Goal: Task Accomplishment & Management: Use online tool/utility

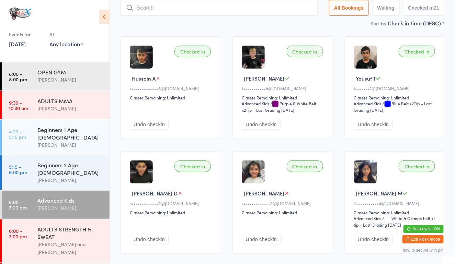
scroll to position [48, 0]
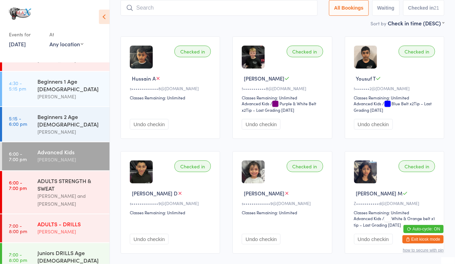
click at [59, 220] on div "ADULTS - DRILLS" at bounding box center [70, 224] width 66 height 8
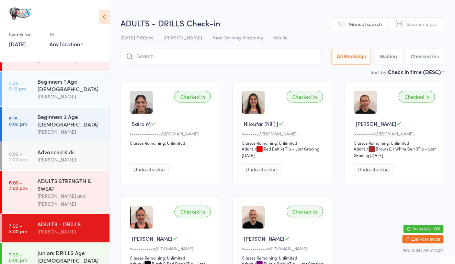
click at [59, 220] on div "ADULTS - DRILLS" at bounding box center [70, 224] width 66 height 8
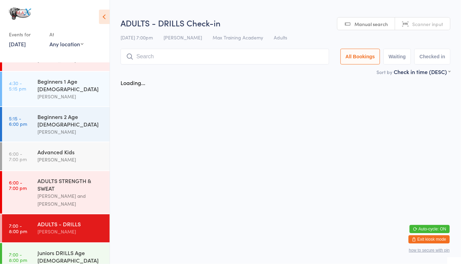
click at [59, 220] on div "ADULTS - DRILLS" at bounding box center [70, 224] width 66 height 8
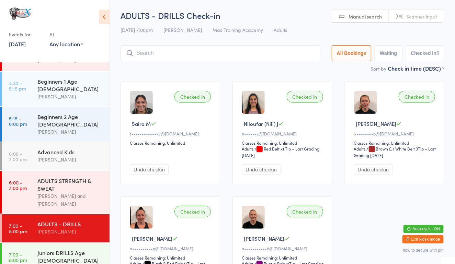
click at [137, 53] on input "search" at bounding box center [220, 53] width 200 height 16
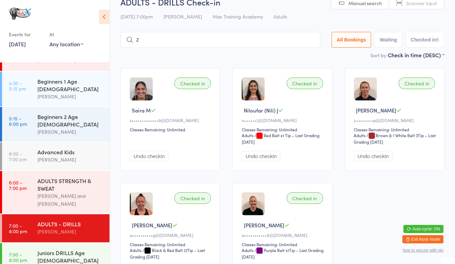
scroll to position [29, 0]
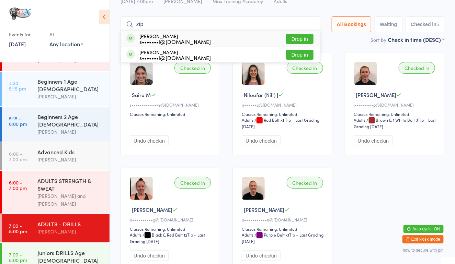
type input "zip"
click at [159, 42] on div "s•••••••l@[DOMAIN_NAME]" at bounding box center [174, 41] width 71 height 5
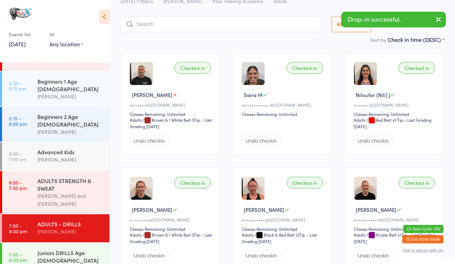
click at [158, 28] on input "search" at bounding box center [220, 24] width 200 height 16
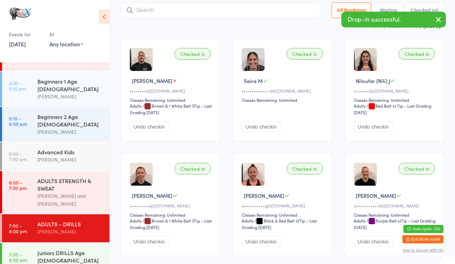
scroll to position [45, 0]
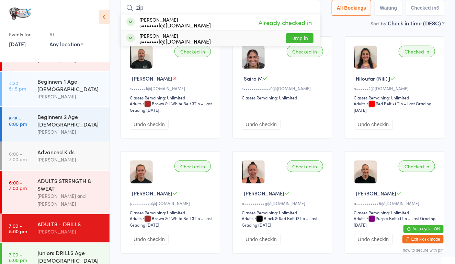
type input "zip"
click at [159, 35] on div "[PERSON_NAME] s•••••••l@[DOMAIN_NAME]" at bounding box center [174, 38] width 71 height 11
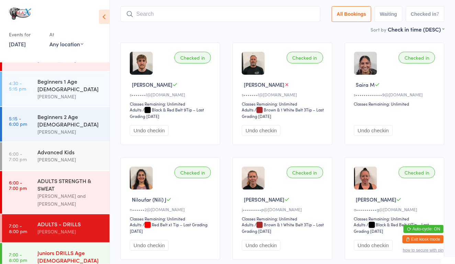
scroll to position [46, 0]
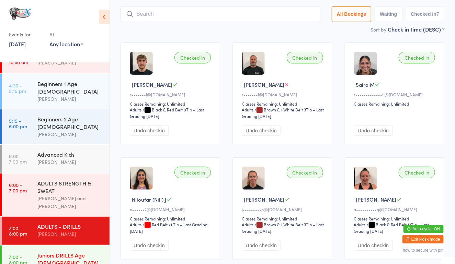
click at [44, 252] on div "Juniors DRILLS Age [DEMOGRAPHIC_DATA]" at bounding box center [70, 259] width 66 height 15
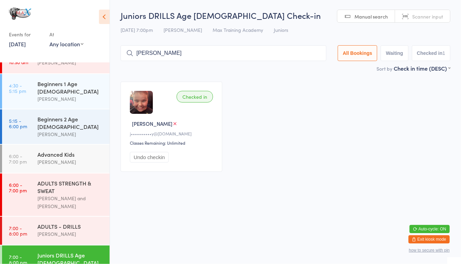
type input "[PERSON_NAME]"
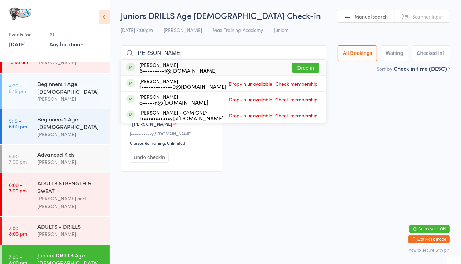
click at [304, 65] on button "Drop in" at bounding box center [305, 68] width 27 height 10
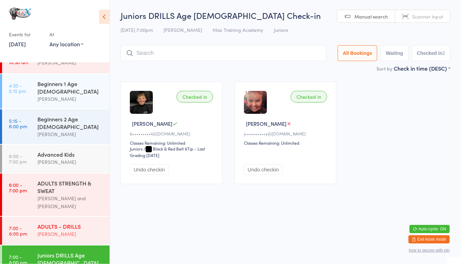
click at [70, 223] on div "ADULTS - DRILLS" at bounding box center [70, 227] width 66 height 8
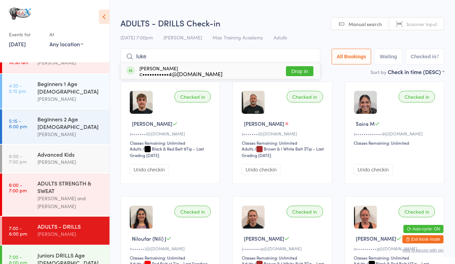
type input "luke"
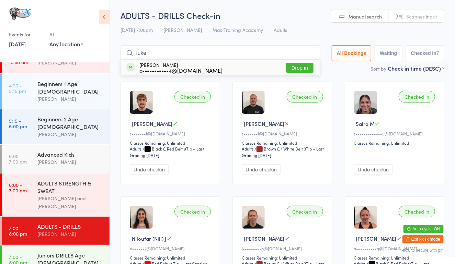
click at [293, 69] on button "Drop in" at bounding box center [299, 68] width 27 height 10
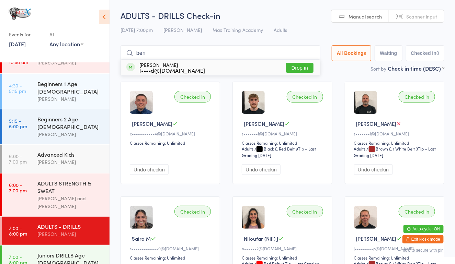
type input "ben"
click at [294, 63] on button "Drop in" at bounding box center [299, 68] width 27 height 10
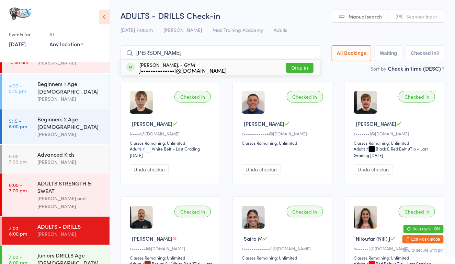
type input "[PERSON_NAME]"
click at [292, 72] on button "Drop in" at bounding box center [299, 68] width 27 height 10
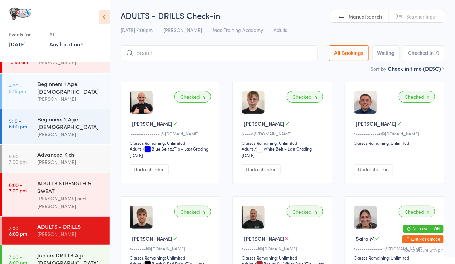
type input "s"
click at [66, 246] on div "Juniors DRILLS Age [DEMOGRAPHIC_DATA] [PERSON_NAME]" at bounding box center [73, 263] width 72 height 35
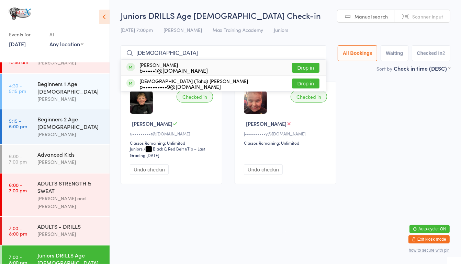
type input "[DEMOGRAPHIC_DATA]"
click at [303, 65] on button "Drop in" at bounding box center [305, 68] width 27 height 10
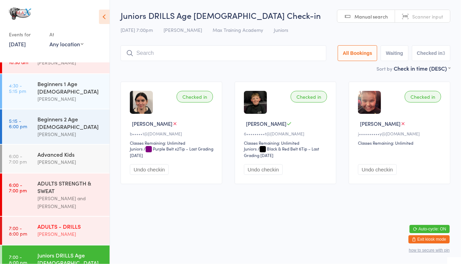
click at [89, 223] on div "ADULTS - DRILLS" at bounding box center [70, 227] width 66 height 8
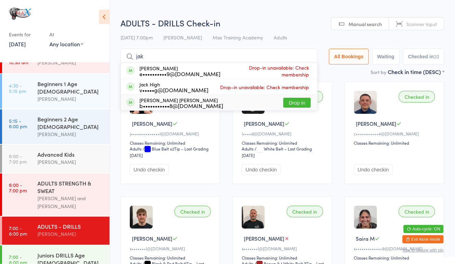
type input "jak"
click at [298, 103] on button "Drop in" at bounding box center [296, 103] width 27 height 10
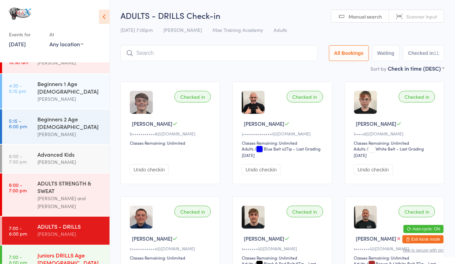
click at [31, 246] on link "7:00 - 8:00 pm Juniors DRILLS Age [DEMOGRAPHIC_DATA] [PERSON_NAME]" at bounding box center [55, 263] width 107 height 35
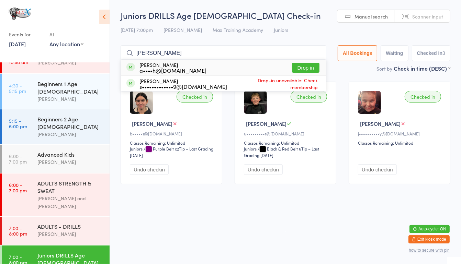
type input "[PERSON_NAME]"
drag, startPoint x: 298, startPoint y: 67, endPoint x: 293, endPoint y: 66, distance: 5.3
click at [293, 66] on button "Drop in" at bounding box center [305, 68] width 27 height 10
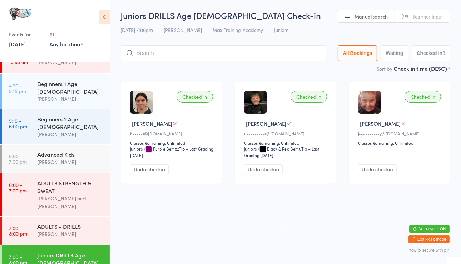
click at [293, 66] on div "Sort by Check in time (DESC) First name (ASC) First name (DESC) Last name (ASC)…" at bounding box center [285, 69] width 330 height 8
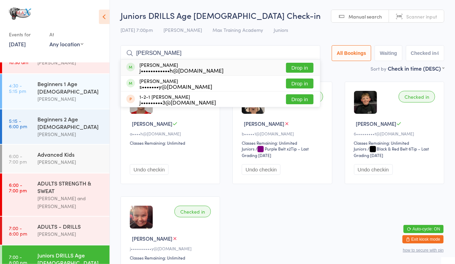
type input "[PERSON_NAME]"
click at [295, 88] on button "Drop in" at bounding box center [299, 84] width 27 height 10
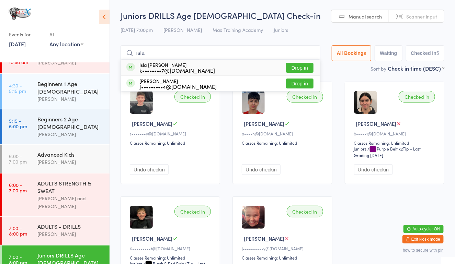
type input "isla"
click at [299, 70] on button "Drop in" at bounding box center [299, 68] width 27 height 10
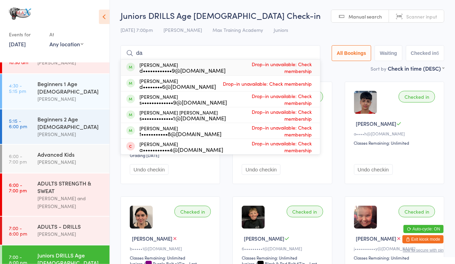
type input "d"
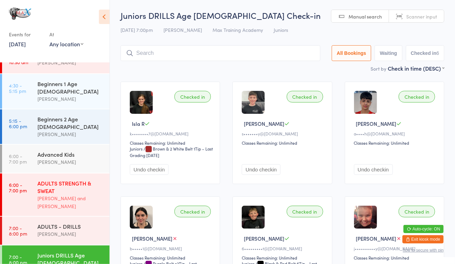
click at [76, 180] on div "ADULTS STRENGTH & SWEAT" at bounding box center [70, 187] width 66 height 15
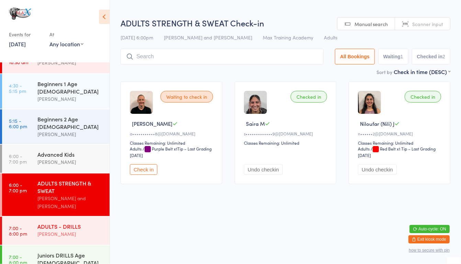
click at [74, 230] on div "[PERSON_NAME]" at bounding box center [70, 234] width 66 height 8
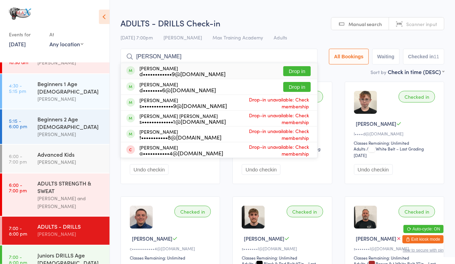
type input "[PERSON_NAME]"
click at [298, 89] on div "[PERSON_NAME] d••••••••6@[DOMAIN_NAME] Drop in" at bounding box center [219, 86] width 196 height 15
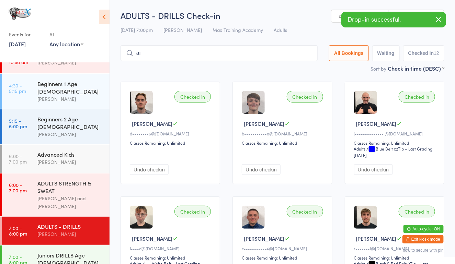
type input "aid"
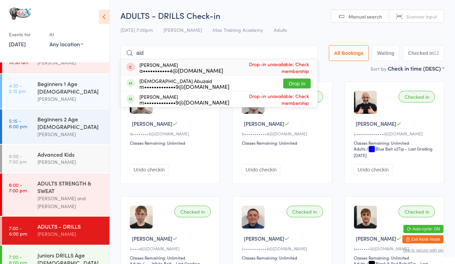
click at [306, 54] on input "aid" at bounding box center [218, 53] width 197 height 16
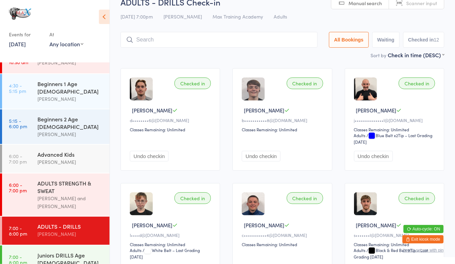
scroll to position [45, 0]
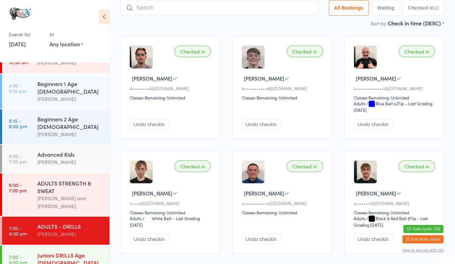
click at [75, 252] on div "Juniors DRILLS Age [DEMOGRAPHIC_DATA]" at bounding box center [70, 259] width 66 height 15
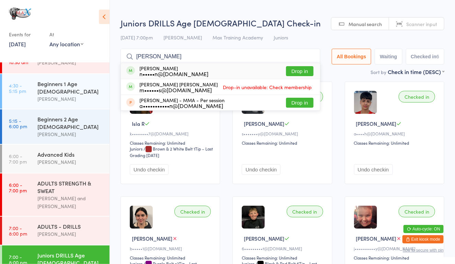
type input "[PERSON_NAME]"
click at [299, 65] on div "[PERSON_NAME] n•••••n@[DOMAIN_NAME] Drop in" at bounding box center [220, 71] width 199 height 16
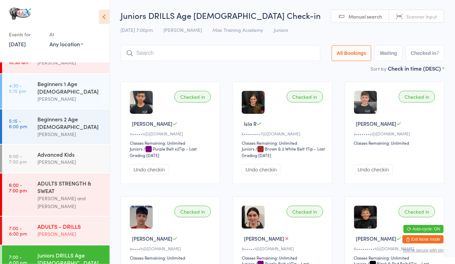
click at [46, 230] on div "[PERSON_NAME]" at bounding box center [70, 234] width 66 height 8
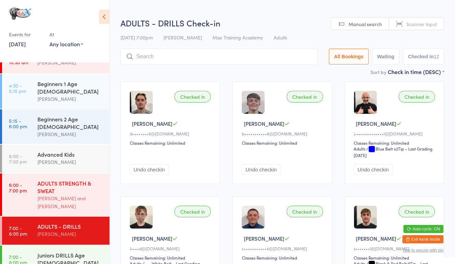
click at [63, 180] on div "ADULTS STRENGTH & SWEAT" at bounding box center [70, 187] width 66 height 15
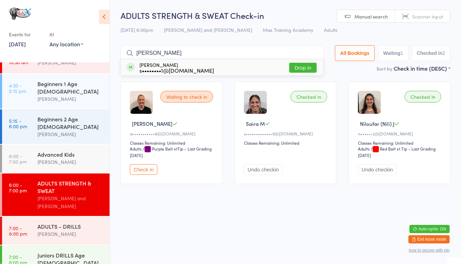
type input "[PERSON_NAME]"
click at [290, 69] on button "Drop in" at bounding box center [302, 68] width 27 height 10
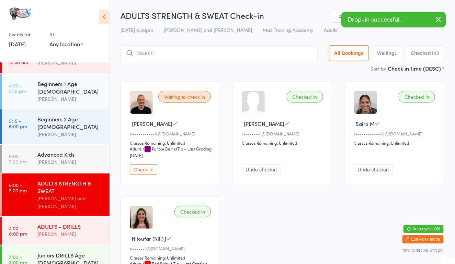
click at [74, 230] on div "[PERSON_NAME]" at bounding box center [70, 234] width 66 height 8
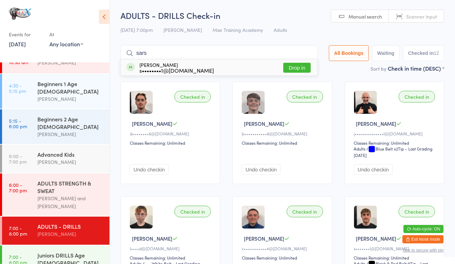
type input "sars"
click at [290, 65] on button "Drop in" at bounding box center [296, 68] width 27 height 10
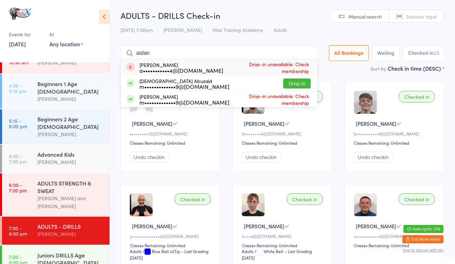
type input "aidan"
click at [171, 70] on div "a•••••••••••4@[DOMAIN_NAME]" at bounding box center [181, 70] width 84 height 5
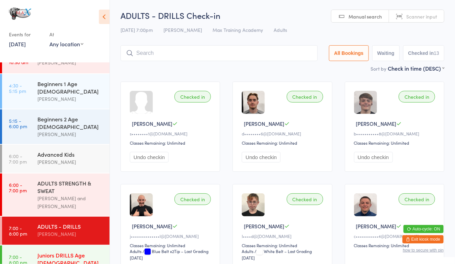
click at [68, 246] on div "Juniors DRILLS Age [DEMOGRAPHIC_DATA] [PERSON_NAME]" at bounding box center [73, 263] width 72 height 35
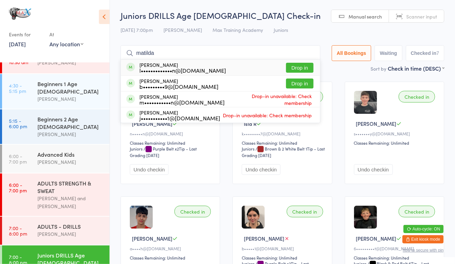
type input "matilda"
click at [300, 64] on button "Drop in" at bounding box center [299, 68] width 27 height 10
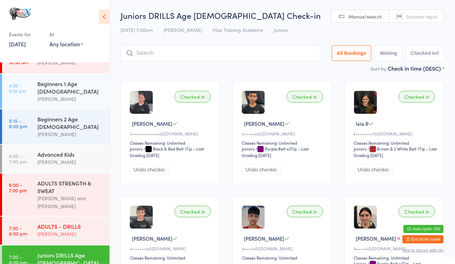
click at [29, 217] on link "7:00 - 8:00 pm ADULTS - DRILLS [PERSON_NAME]" at bounding box center [55, 231] width 107 height 28
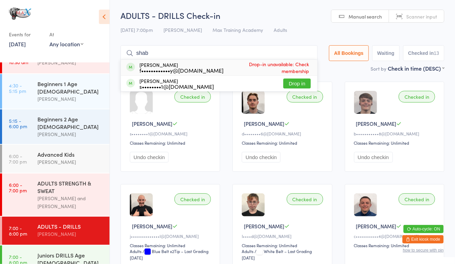
type input "shab"
click at [294, 87] on button "Drop in" at bounding box center [296, 84] width 27 height 10
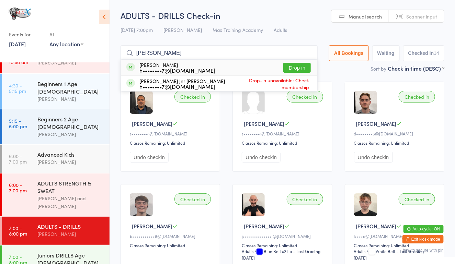
type input "[PERSON_NAME]"
click at [287, 67] on button "Drop in" at bounding box center [296, 68] width 27 height 10
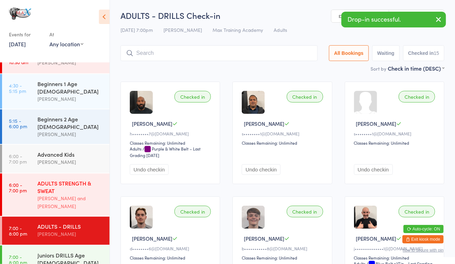
click at [56, 180] on div "ADULTS STRENGTH & SWEAT" at bounding box center [70, 187] width 66 height 15
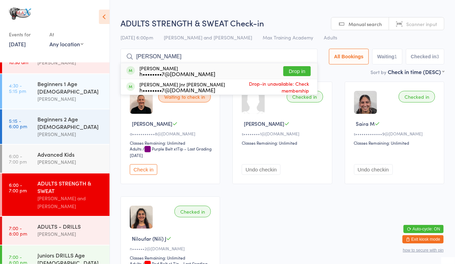
type input "[PERSON_NAME]"
click at [298, 72] on button "Drop in" at bounding box center [296, 71] width 27 height 10
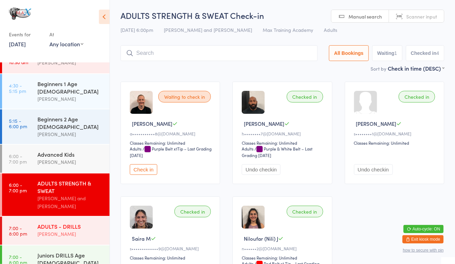
click at [43, 223] on div "ADULTS - DRILLS" at bounding box center [70, 227] width 66 height 8
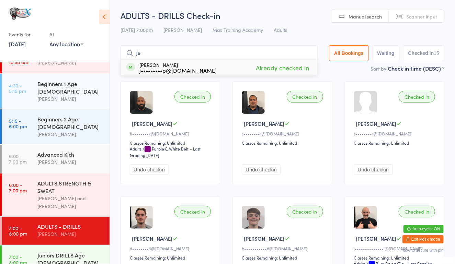
type input "j"
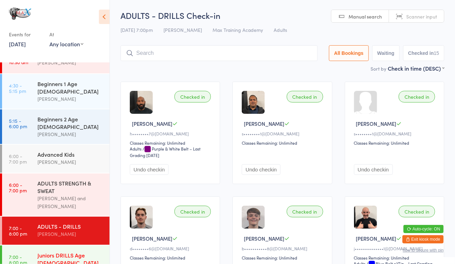
click at [25, 254] on time "7:00 - 8:00 pm" at bounding box center [18, 259] width 18 height 11
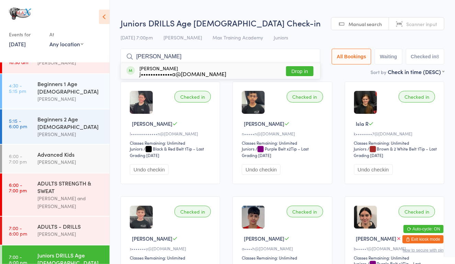
type input "[PERSON_NAME]"
click at [297, 65] on div "[PERSON_NAME] j•••••••••••••a@[DOMAIN_NAME] Drop in" at bounding box center [220, 71] width 199 height 16
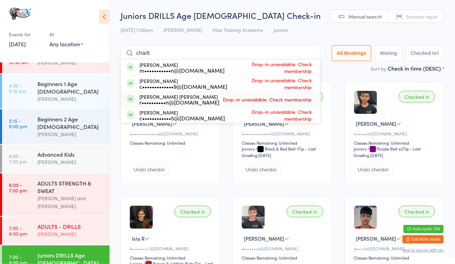
type input "charlt"
click at [70, 230] on div "[PERSON_NAME]" at bounding box center [70, 234] width 66 height 8
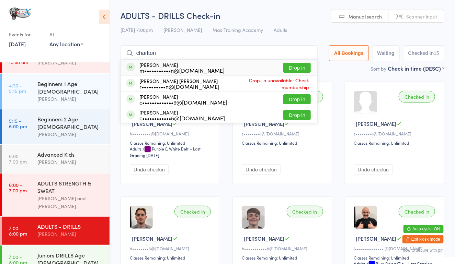
type input "charlton"
click at [296, 66] on button "Drop in" at bounding box center [296, 68] width 27 height 10
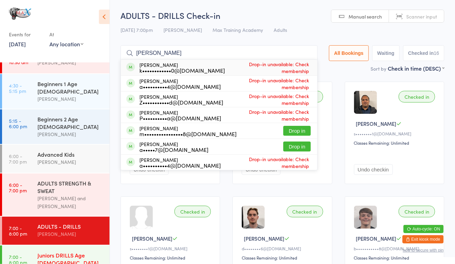
type input "[PERSON_NAME]"
click at [53, 252] on div "Juniors DRILLS Age [DEMOGRAPHIC_DATA]" at bounding box center [70, 259] width 66 height 15
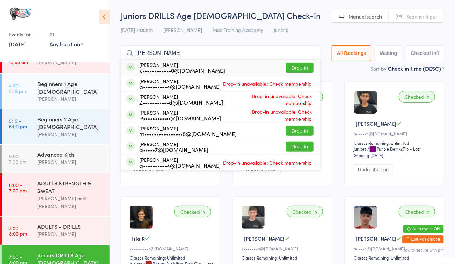
type input "[PERSON_NAME]"
click at [297, 68] on button "Drop in" at bounding box center [299, 68] width 27 height 10
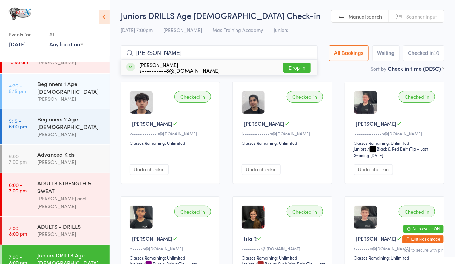
type input "[PERSON_NAME]"
click at [297, 68] on button "Drop in" at bounding box center [296, 68] width 27 height 10
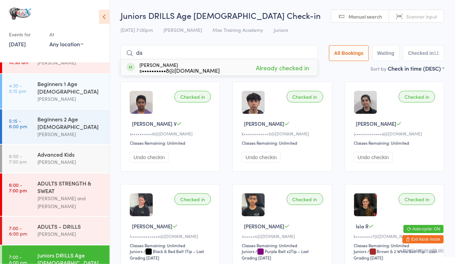
type input "d"
type input "fatima"
click at [300, 63] on button "Drop in" at bounding box center [296, 68] width 27 height 10
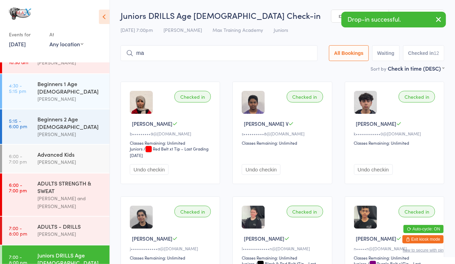
type input "m"
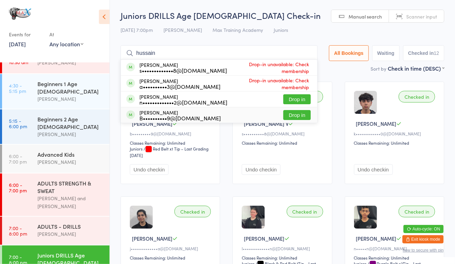
type input "hussain"
click at [292, 114] on button "Drop in" at bounding box center [296, 115] width 27 height 10
